Goal: Task Accomplishment & Management: Manage account settings

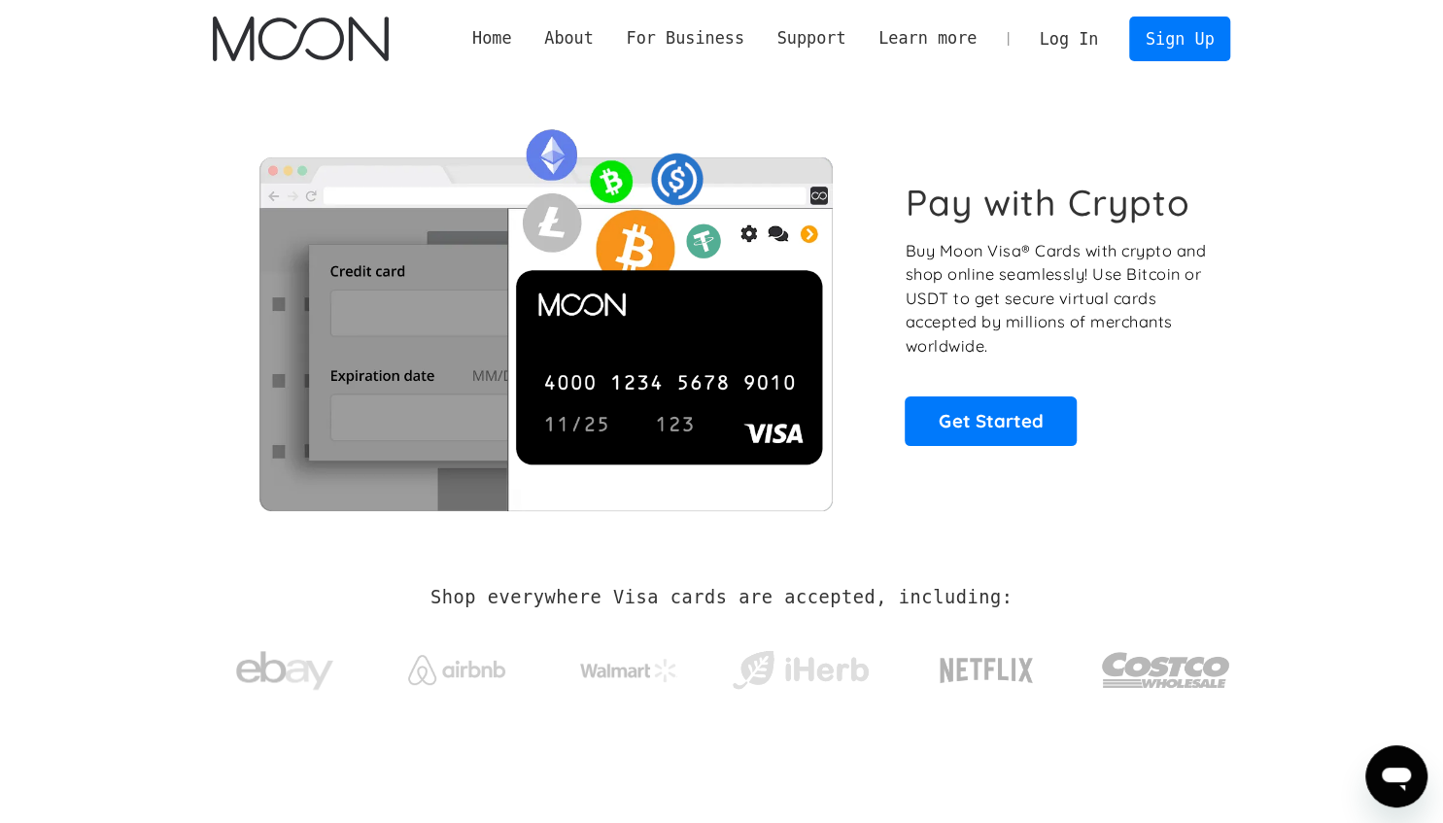
click at [1094, 40] on link "Log In" at bounding box center [1068, 38] width 91 height 43
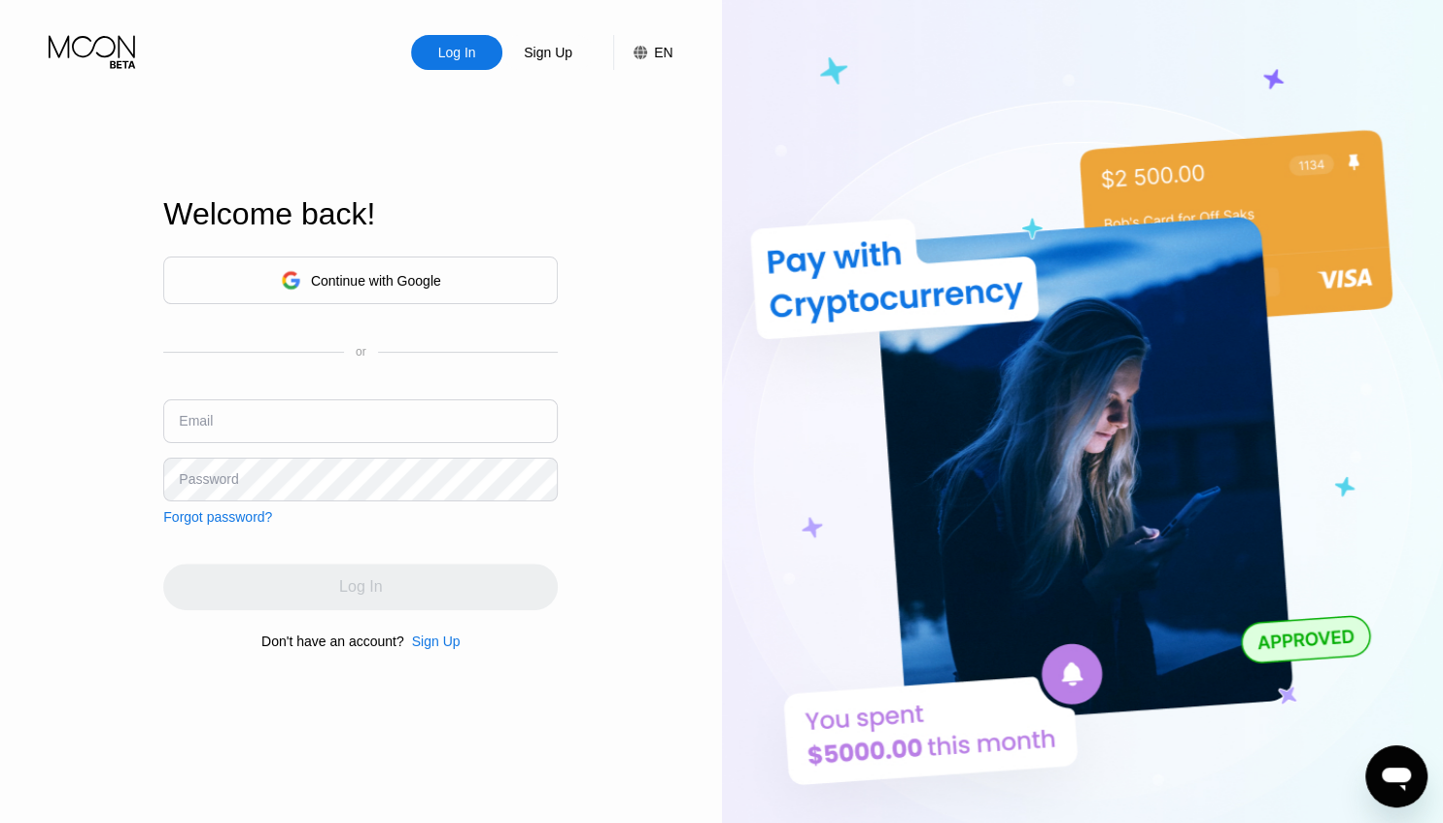
click at [401, 289] on div "Continue with Google" at bounding box center [361, 280] width 160 height 30
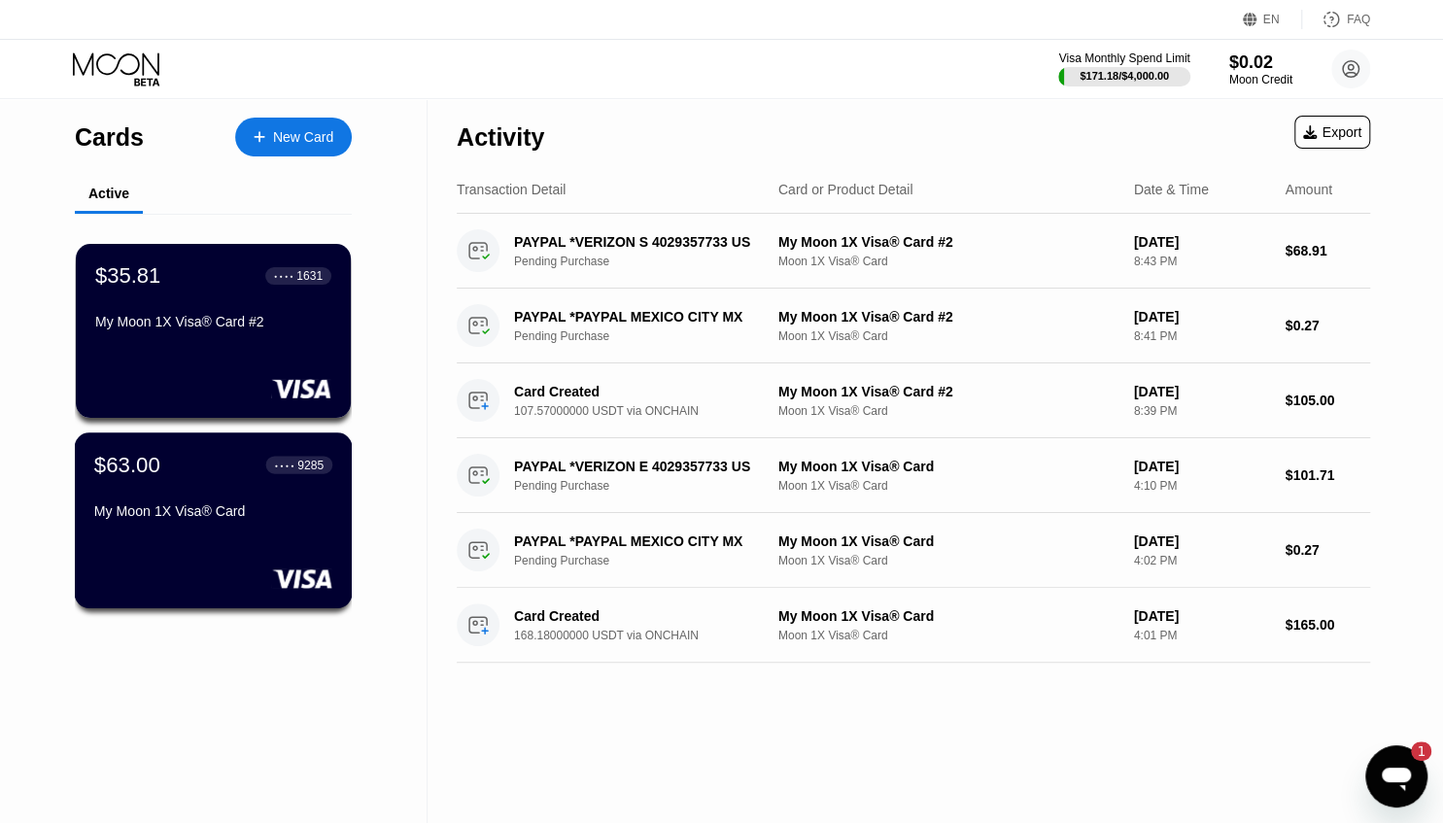
click at [309, 467] on div "9285" at bounding box center [310, 465] width 26 height 14
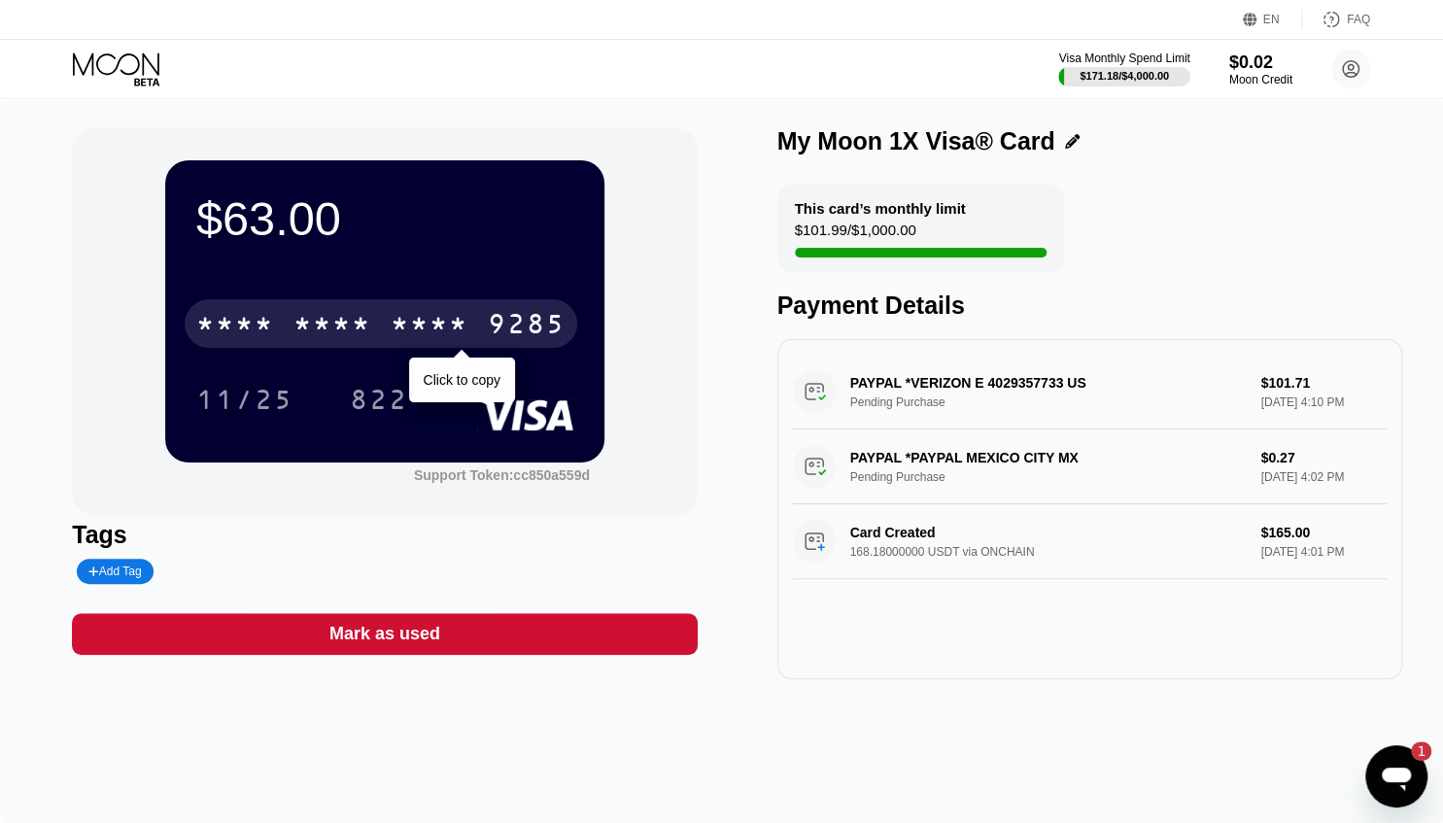
click at [395, 329] on div "* * * *" at bounding box center [430, 326] width 78 height 31
click at [395, 329] on div "2056" at bounding box center [430, 326] width 78 height 31
